Goal: Transaction & Acquisition: Purchase product/service

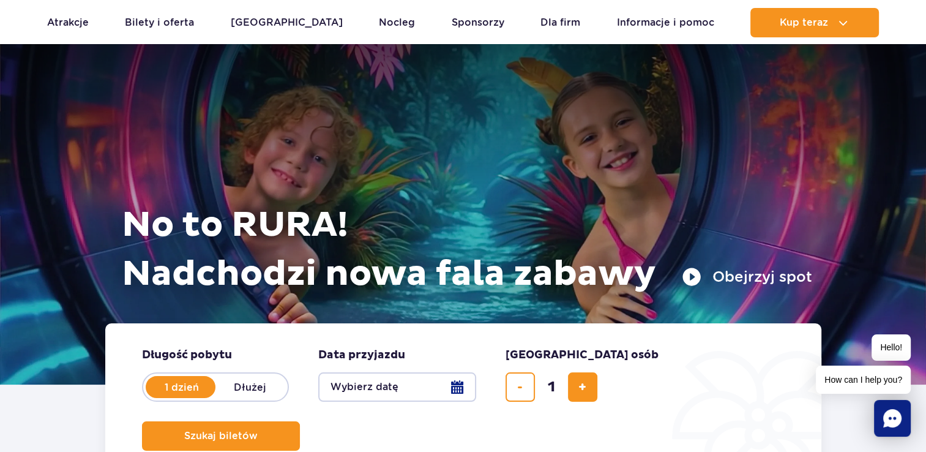
scroll to position [184, 0]
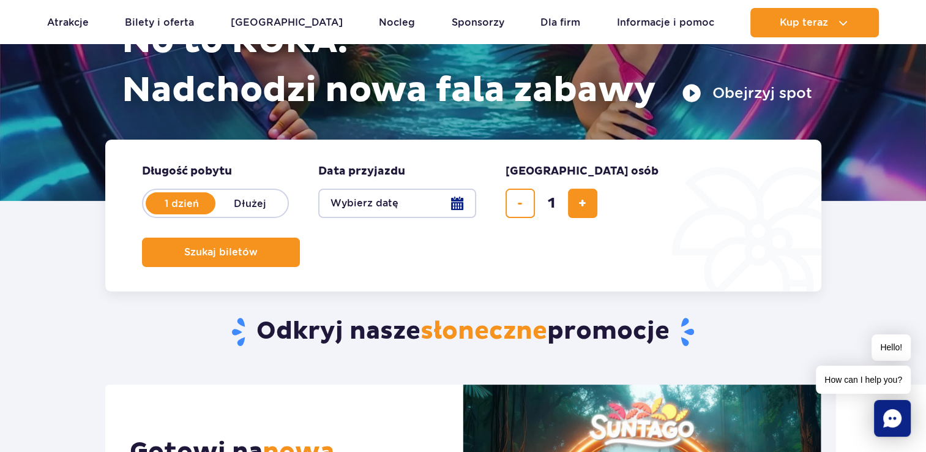
click at [698, 94] on button "Obejrzyj spot" at bounding box center [747, 93] width 130 height 20
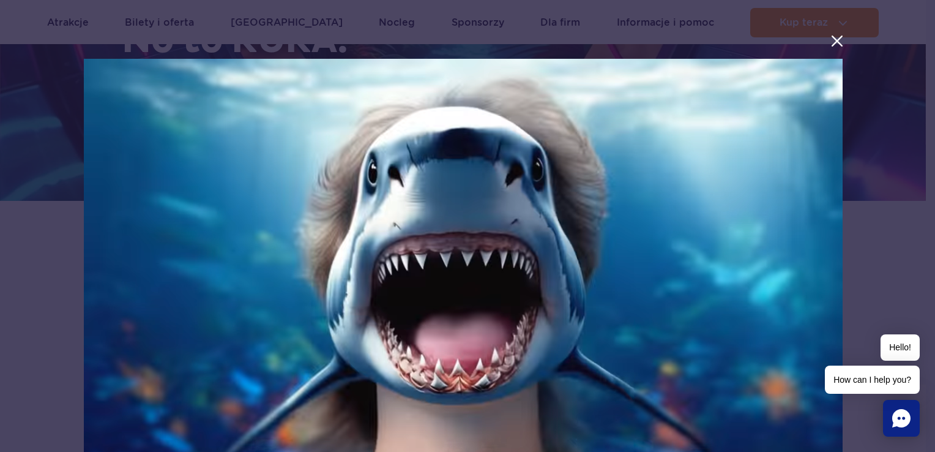
click at [901, 72] on div at bounding box center [463, 264] width 926 height 509
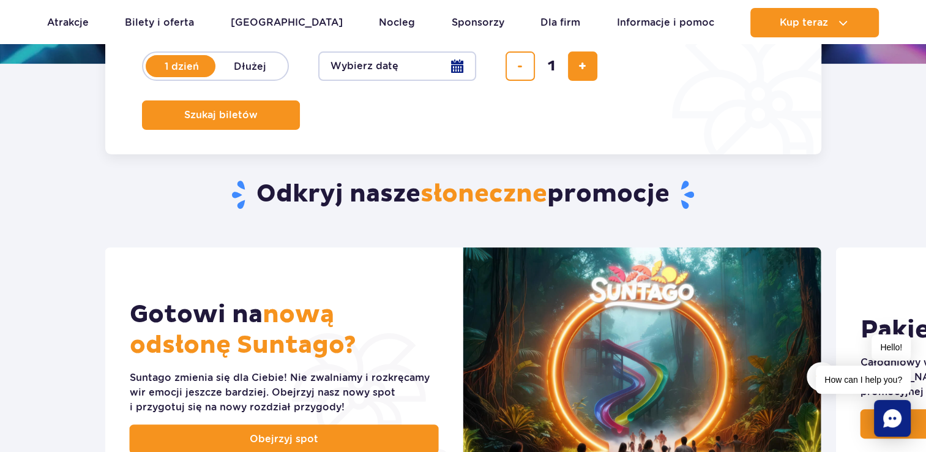
scroll to position [245, 0]
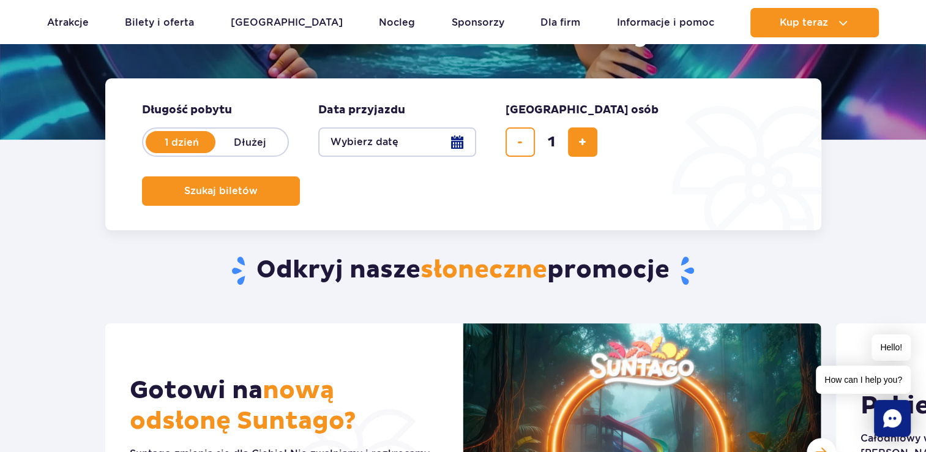
click at [401, 153] on button "Wybierz datę" at bounding box center [397, 141] width 158 height 29
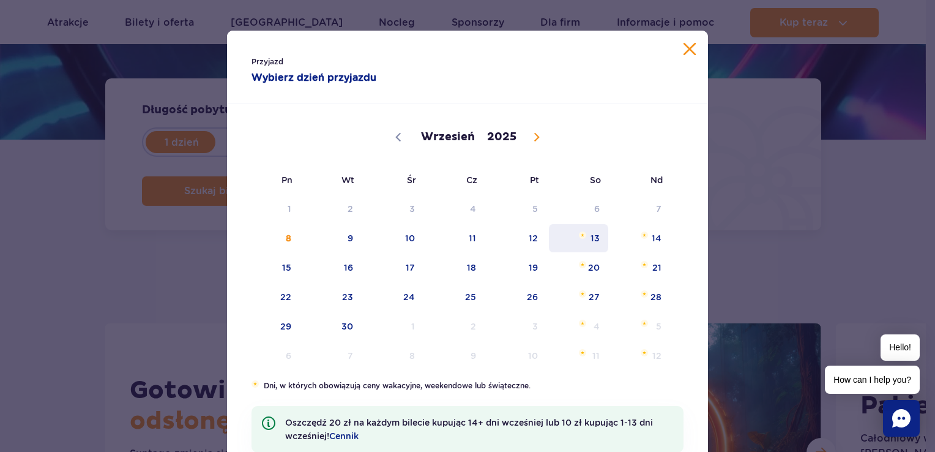
click at [598, 239] on span "13" at bounding box center [579, 238] width 62 height 28
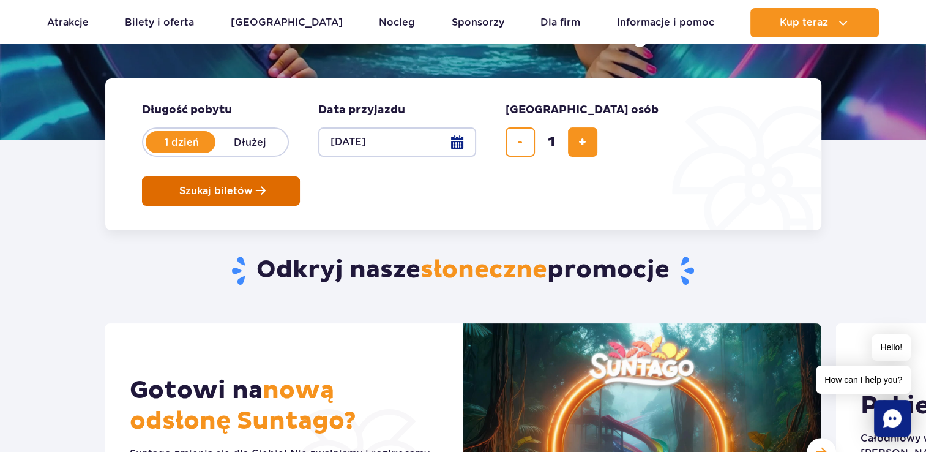
click at [300, 176] on button "Szukaj biletów" at bounding box center [221, 190] width 158 height 29
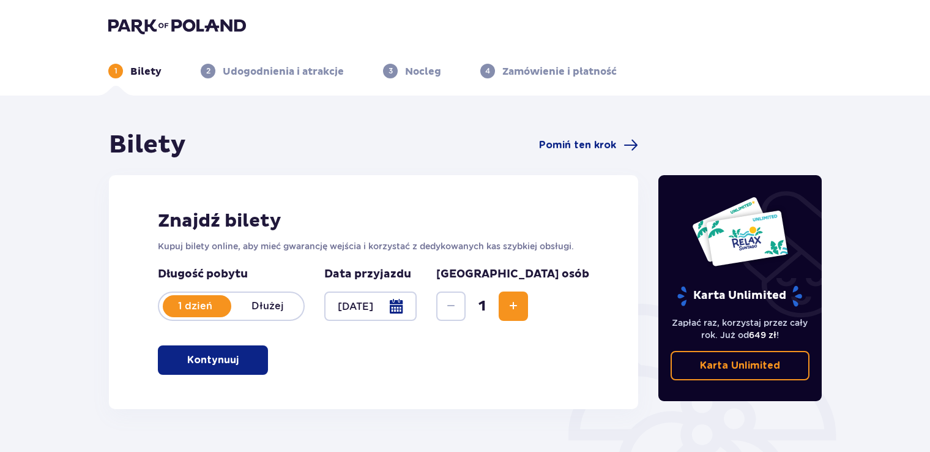
click at [230, 354] on button "Kontynuuj" at bounding box center [213, 359] width 110 height 29
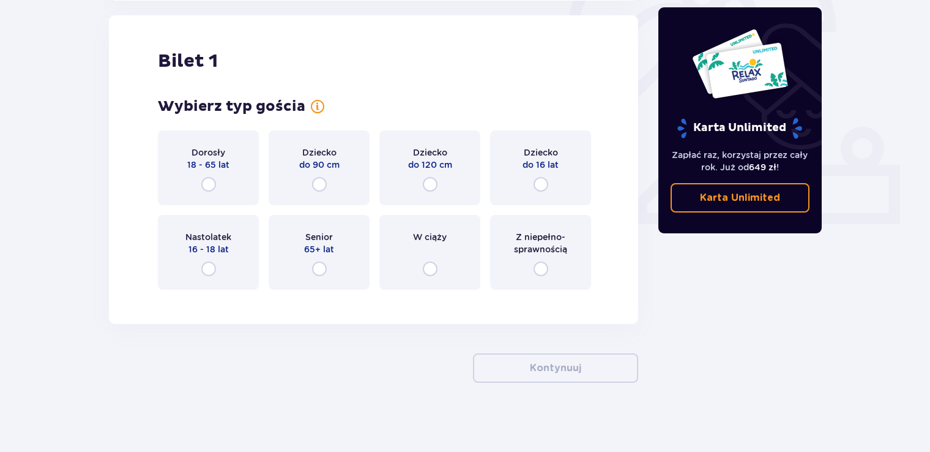
scroll to position [409, 0]
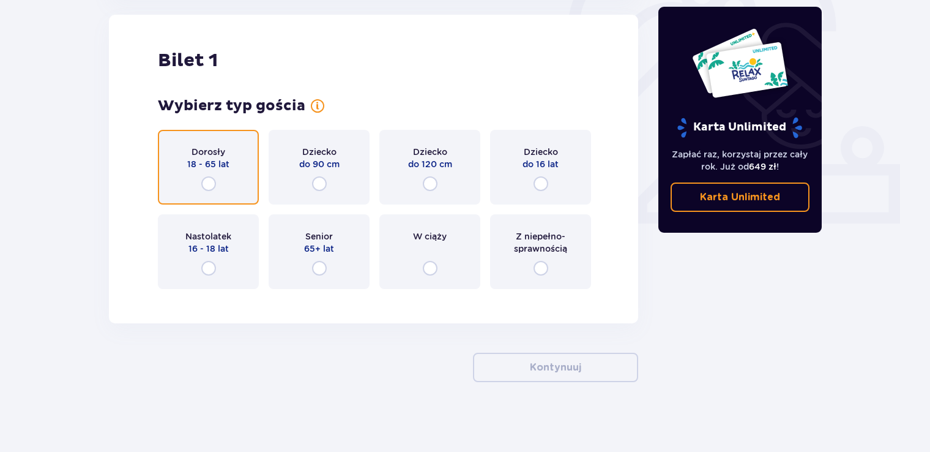
click at [204, 181] on input "radio" at bounding box center [208, 183] width 15 height 15
radio input "true"
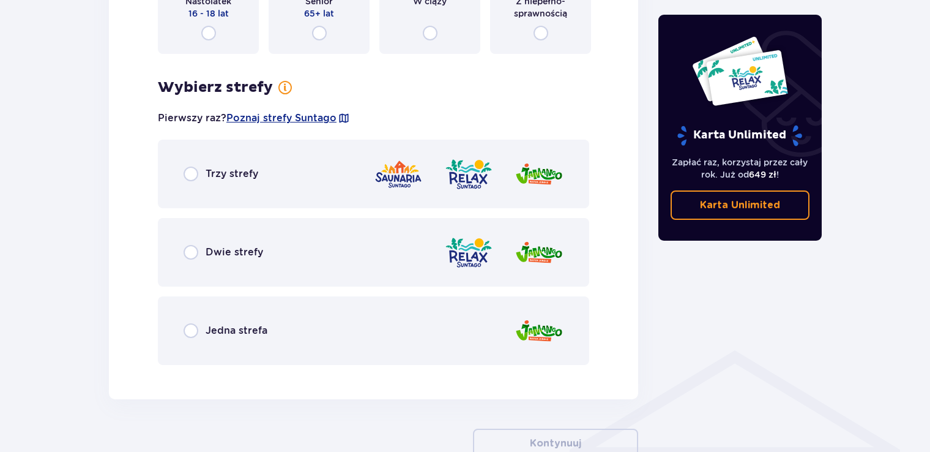
scroll to position [646, 0]
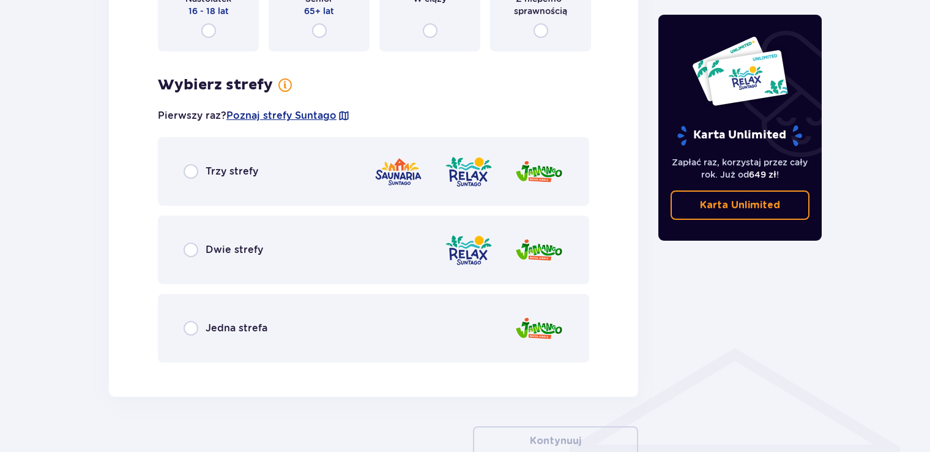
click at [229, 245] on p "Dwie strefy" at bounding box center [235, 249] width 58 height 13
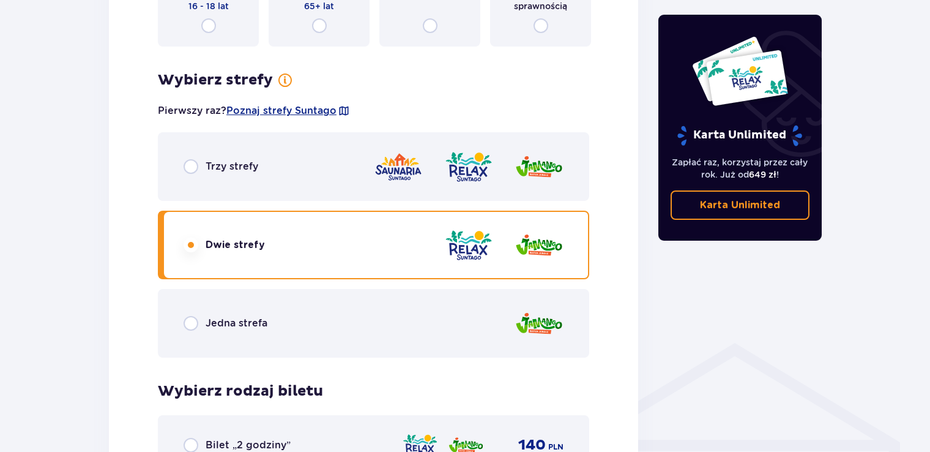
scroll to position [468, 0]
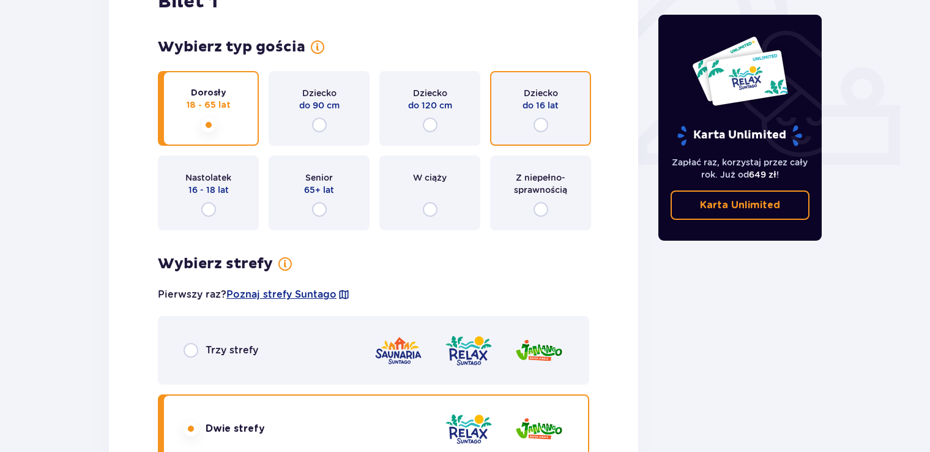
click at [537, 121] on input "radio" at bounding box center [541, 124] width 15 height 15
radio input "true"
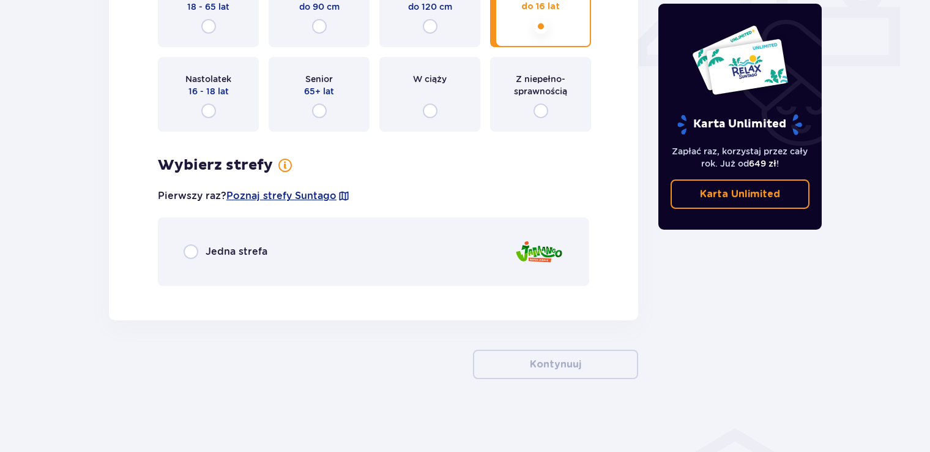
scroll to position [444, 0]
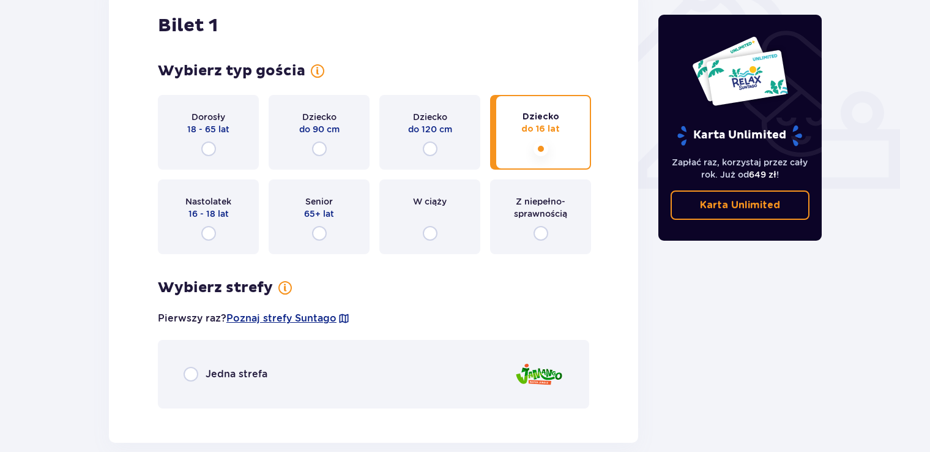
click at [430, 156] on div "Dziecko do 120 cm" at bounding box center [429, 132] width 101 height 75
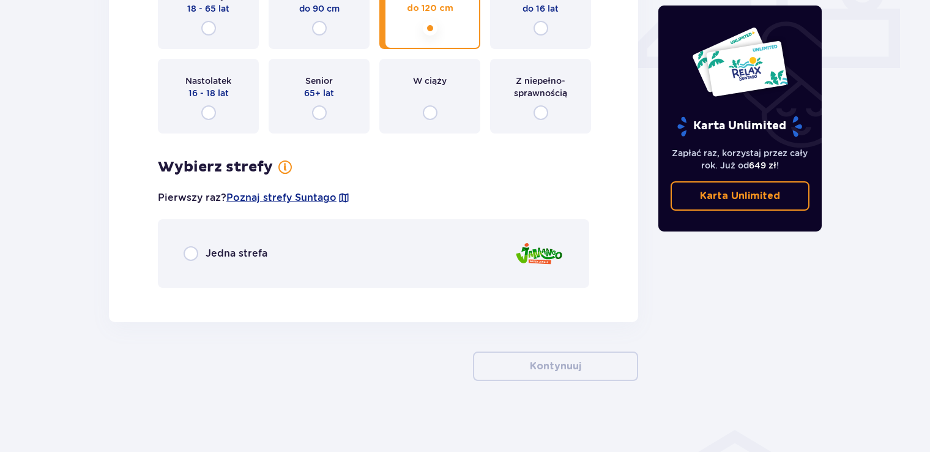
scroll to position [566, 0]
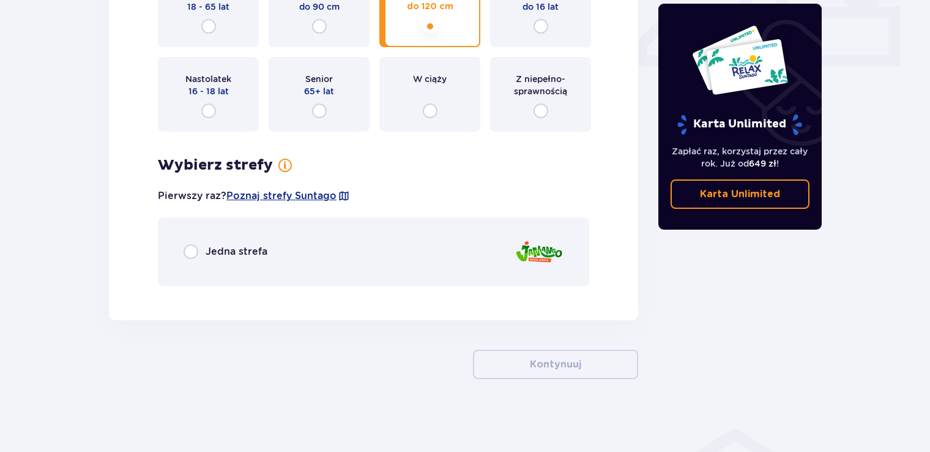
click at [259, 256] on p "Jedna strefa" at bounding box center [237, 251] width 62 height 13
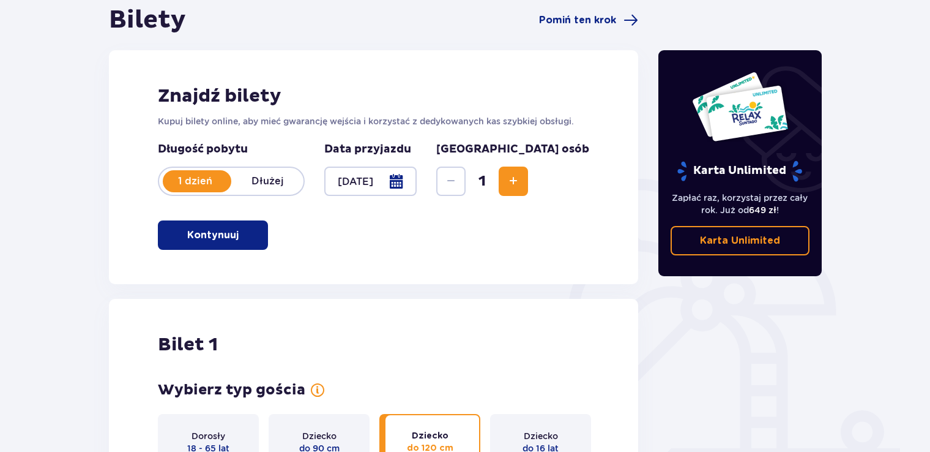
scroll to position [0, 0]
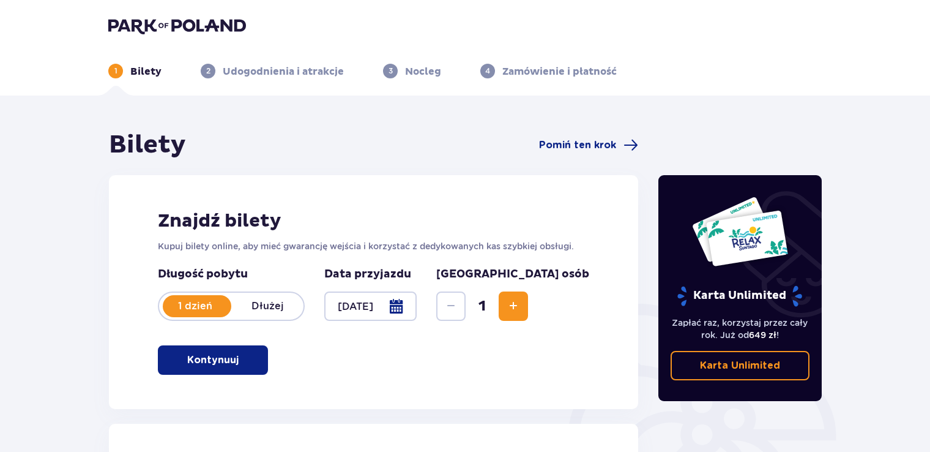
click at [315, 72] on p "Udogodnienia i atrakcje" at bounding box center [283, 71] width 121 height 13
click at [216, 28] on img at bounding box center [177, 25] width 138 height 17
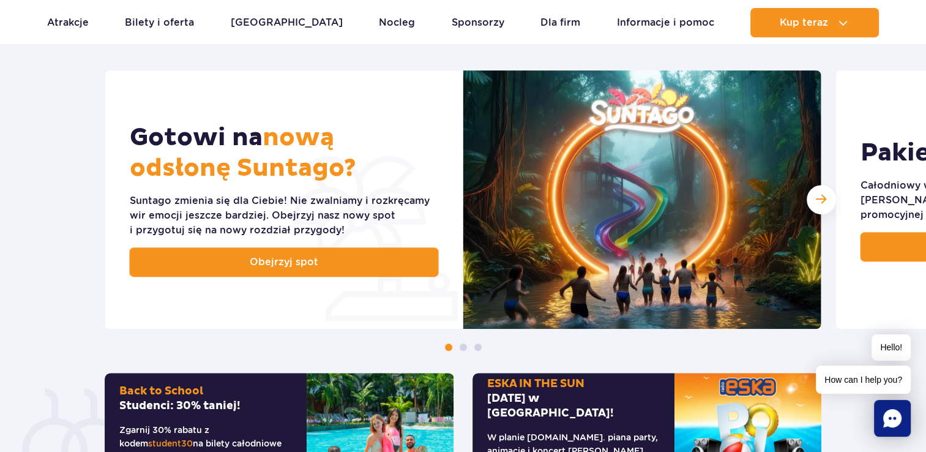
scroll to position [551, 0]
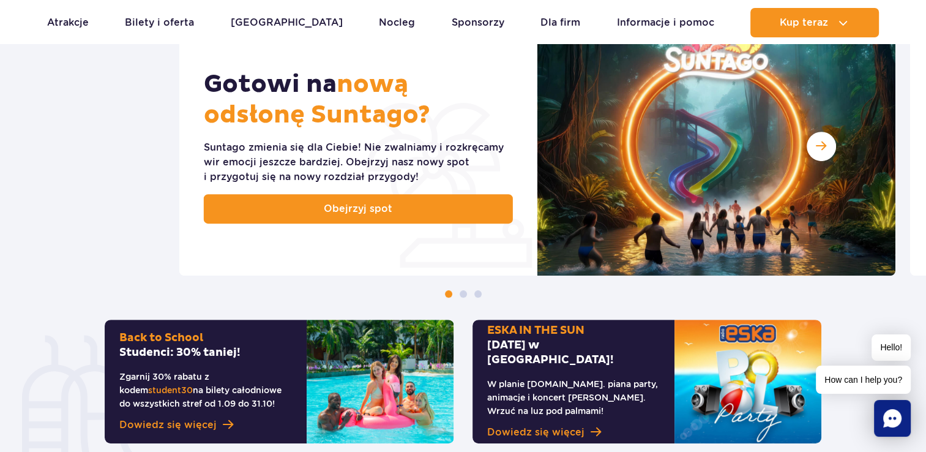
click at [323, 147] on div "Suntago zmienia się dla Ciebie! Nie zwalniamy i rozkręcamy wir emocji jeszcze b…" at bounding box center [358, 162] width 309 height 44
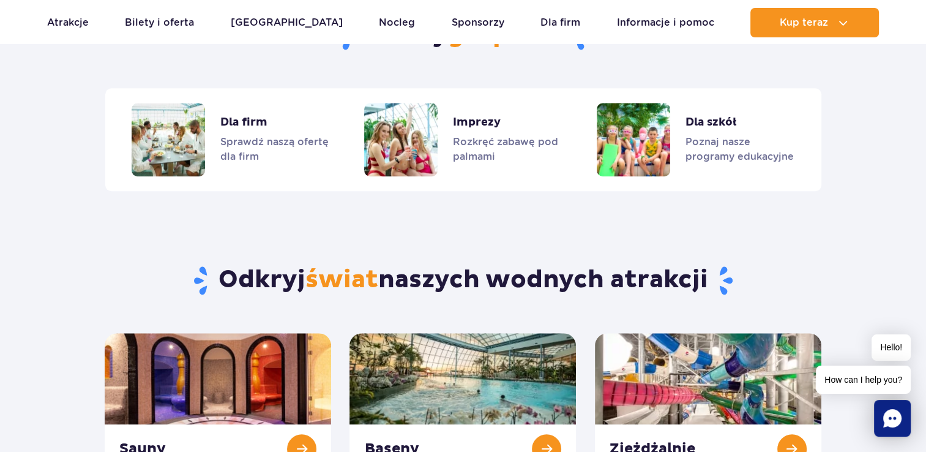
scroll to position [1224, 0]
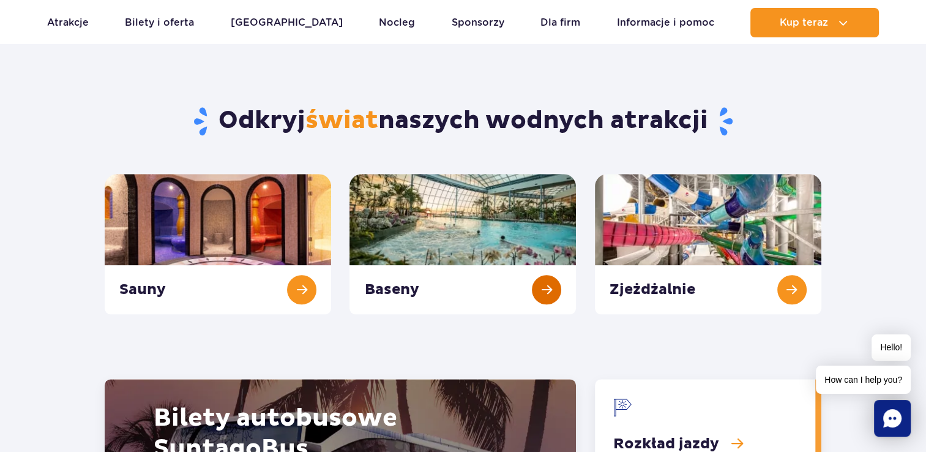
click at [389, 254] on link "Baseny" at bounding box center [462, 244] width 226 height 140
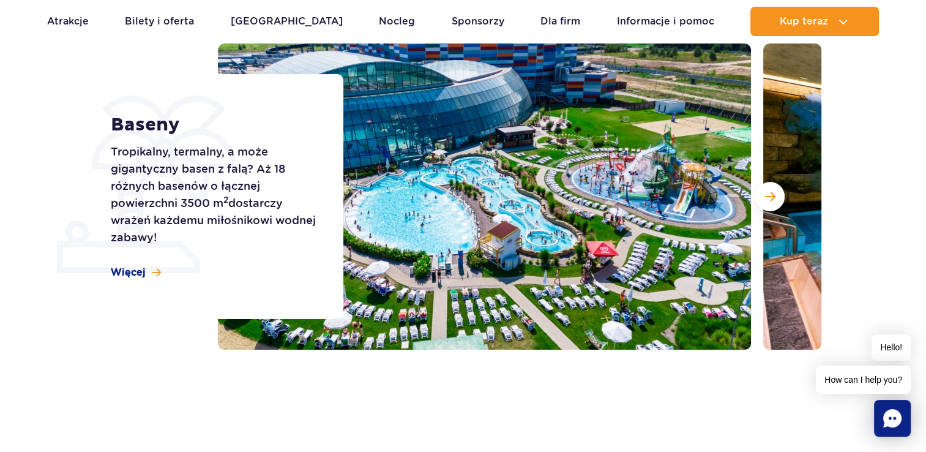
scroll to position [184, 0]
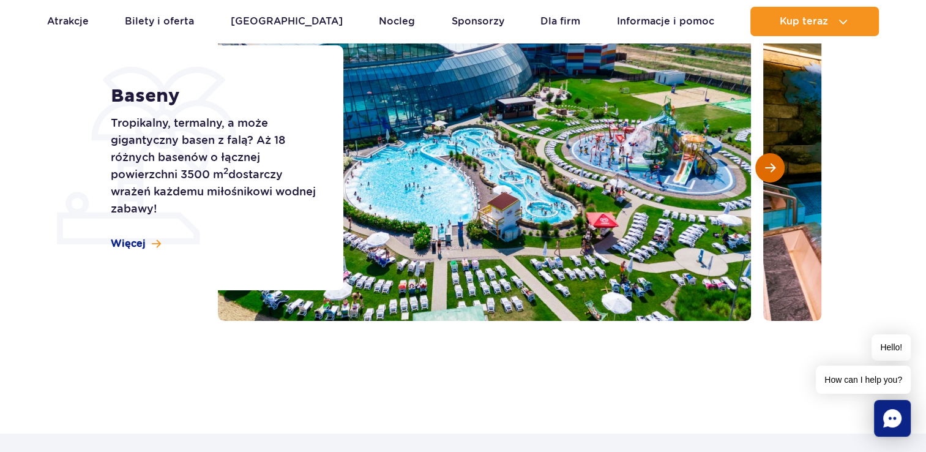
click at [771, 166] on span "Następny slajd" at bounding box center [770, 167] width 10 height 11
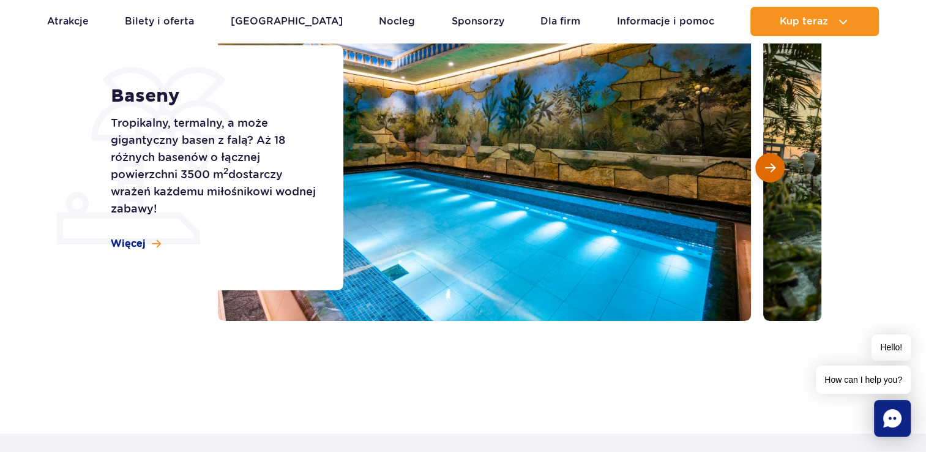
click at [771, 166] on span "Następny slajd" at bounding box center [770, 167] width 10 height 11
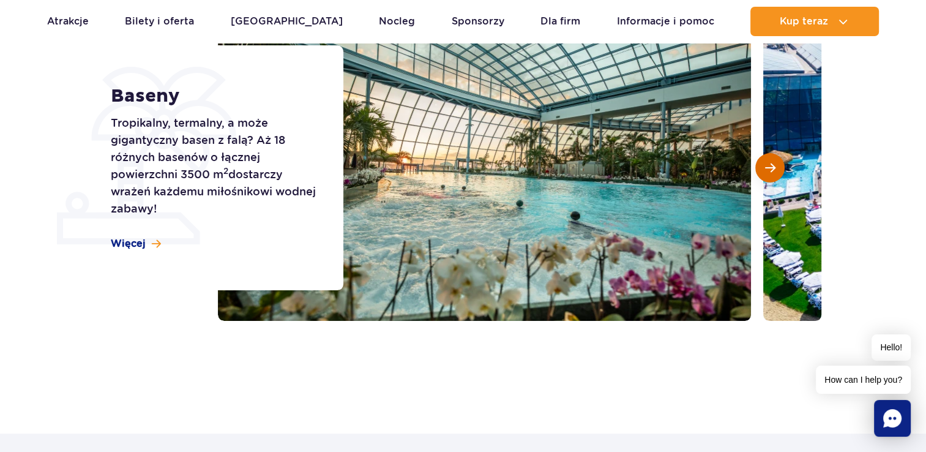
click at [771, 166] on span "Następny slajd" at bounding box center [770, 167] width 10 height 11
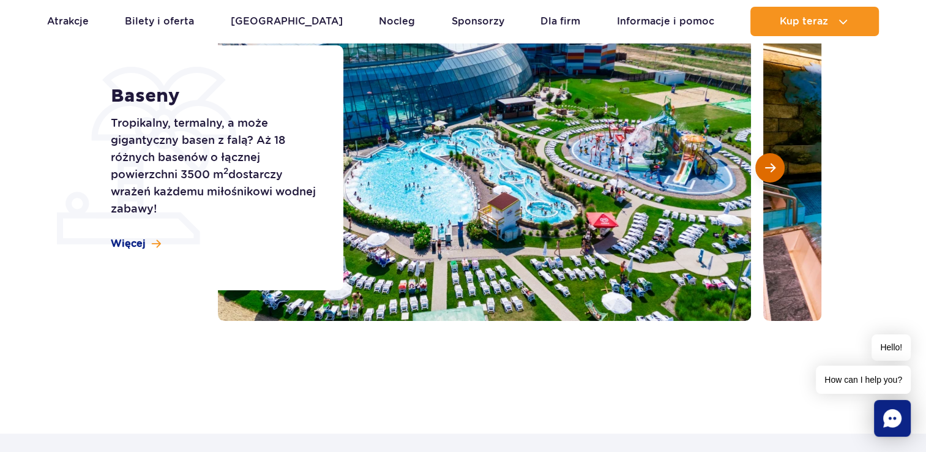
click at [771, 166] on span "Następny slajd" at bounding box center [770, 167] width 10 height 11
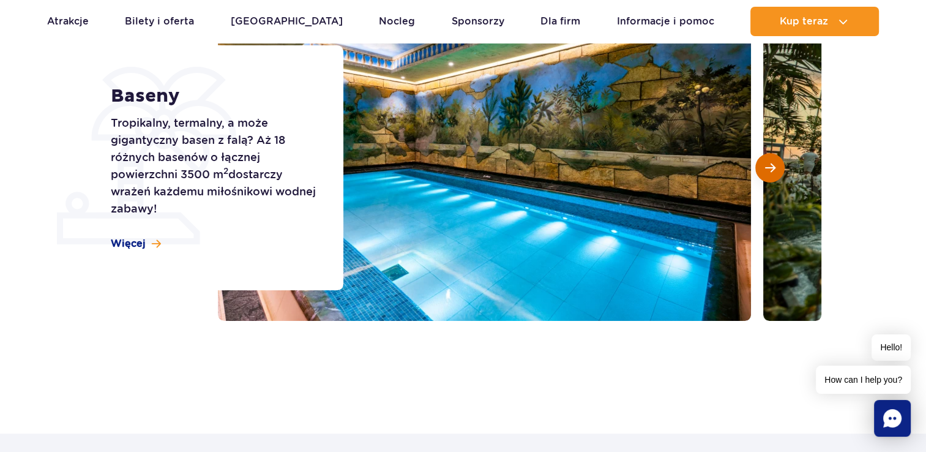
click at [771, 166] on span "Następny slajd" at bounding box center [770, 167] width 10 height 11
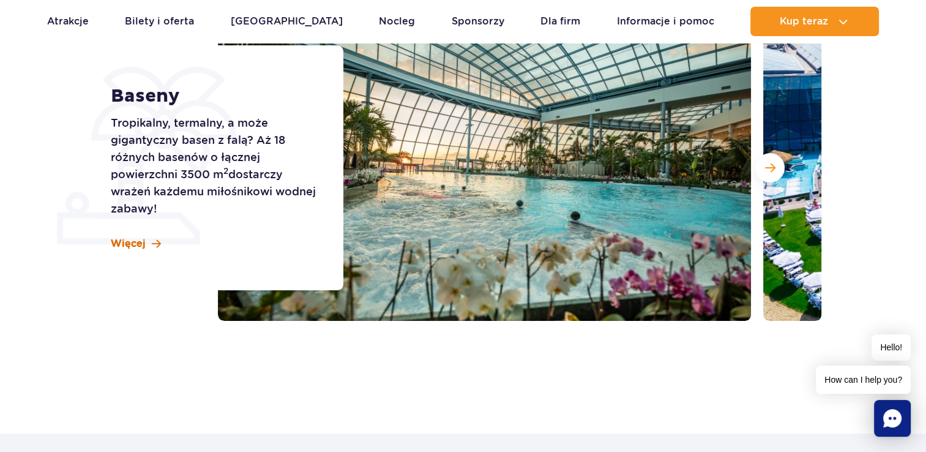
click at [140, 245] on span "Więcej" at bounding box center [128, 243] width 35 height 13
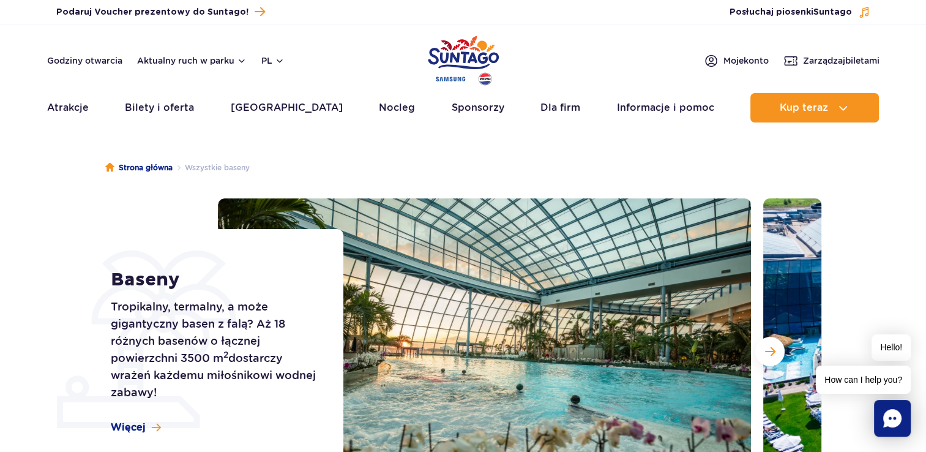
click at [55, 266] on section "Baseny Tropikalny, termalny, a może gigantyczny basen z falą? Aż 18 różnych bas…" at bounding box center [463, 351] width 926 height 306
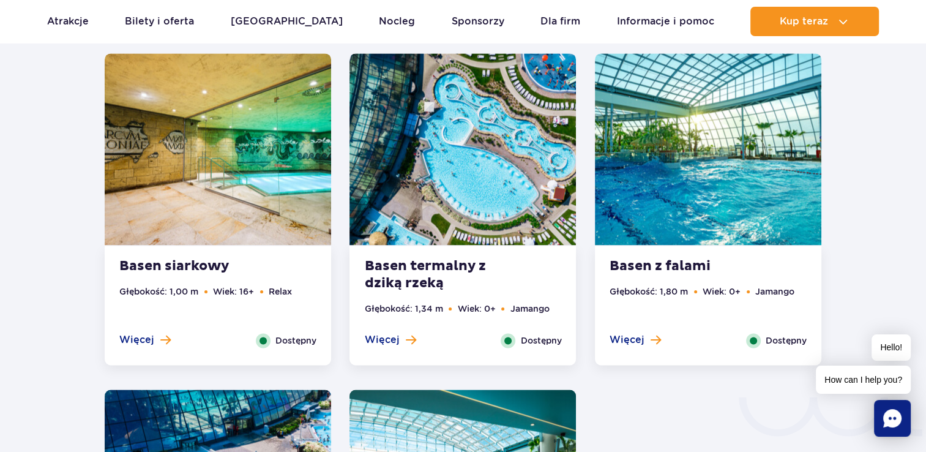
scroll to position [1713, 0]
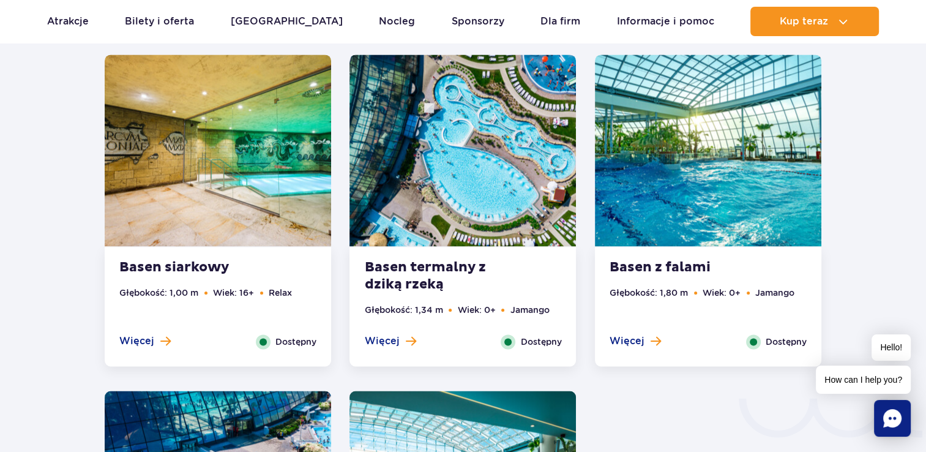
click at [431, 276] on strong "Basen termalny z dziką rzeką" at bounding box center [438, 276] width 148 height 34
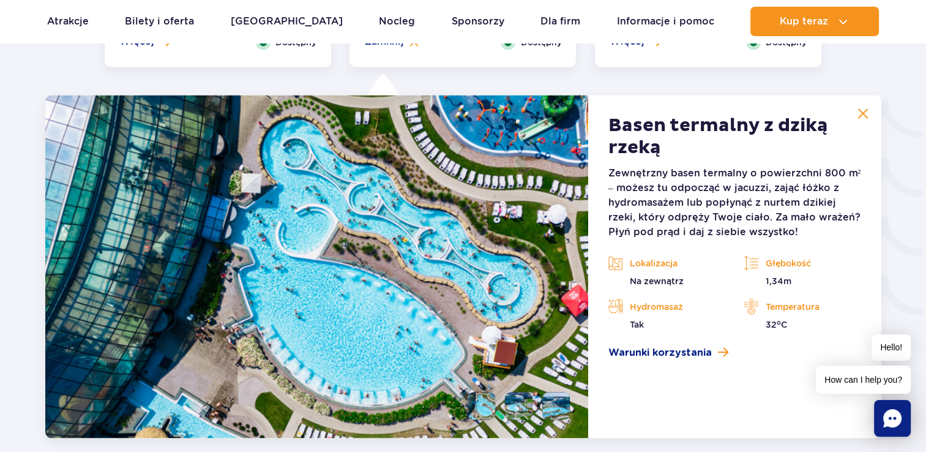
scroll to position [2033, 0]
